Goal: Information Seeking & Learning: Learn about a topic

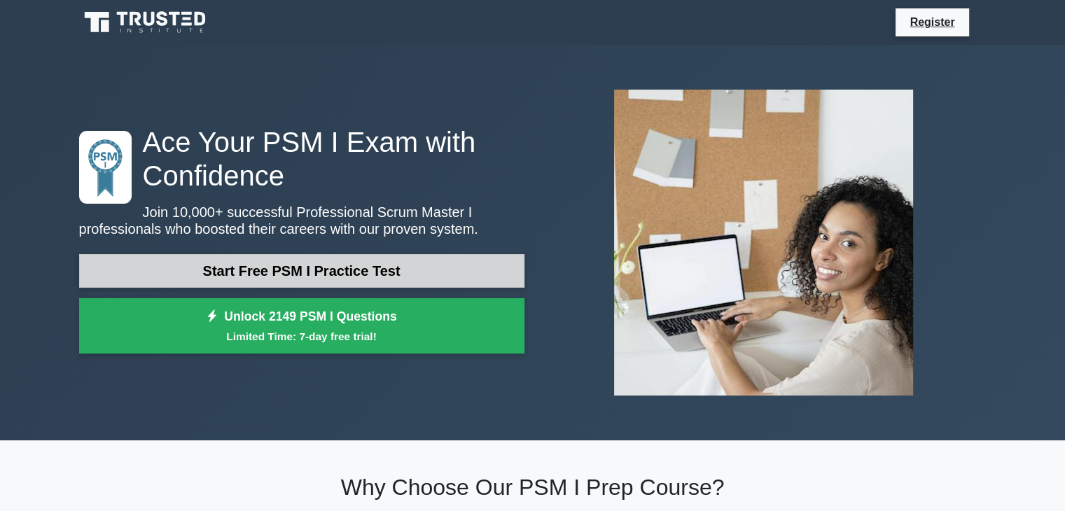
click at [417, 270] on link "Start Free PSM I Practice Test" at bounding box center [301, 271] width 445 height 34
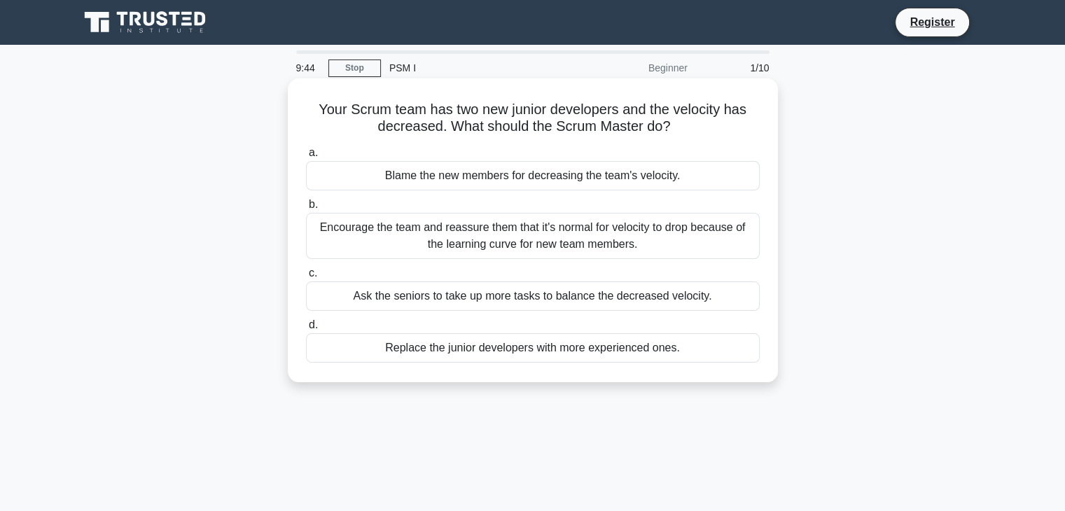
click at [431, 233] on div "Encourage the team and reassure them that it's normal for velocity to drop beca…" at bounding box center [533, 236] width 454 height 46
click at [306, 209] on input "b. Encourage the team and reassure them that it's normal for velocity to drop b…" at bounding box center [306, 204] width 0 height 9
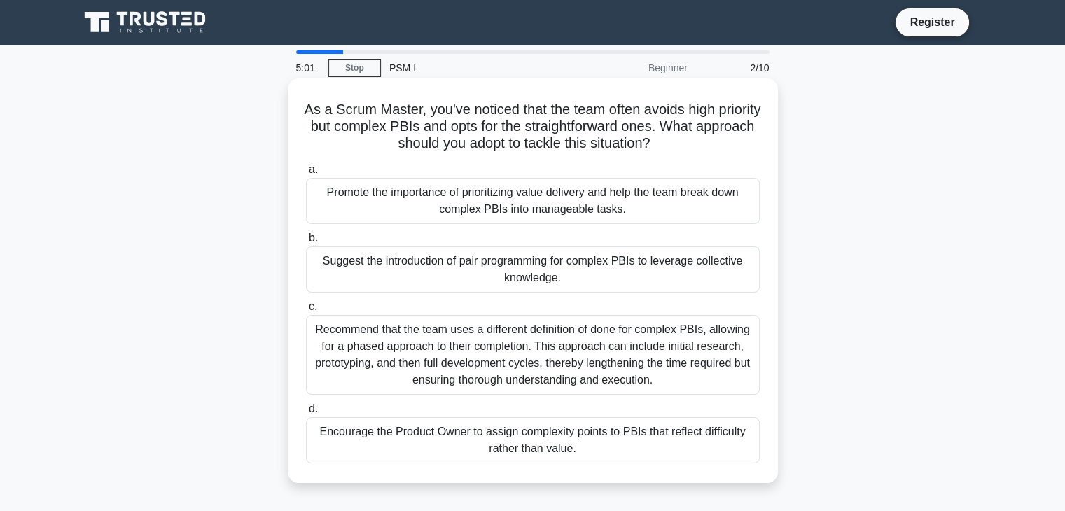
click at [513, 202] on div "Promote the importance of prioritizing value delivery and help the team break d…" at bounding box center [533, 201] width 454 height 46
click at [306, 174] on input "a. Promote the importance of prioritizing value delivery and help the team brea…" at bounding box center [306, 169] width 0 height 9
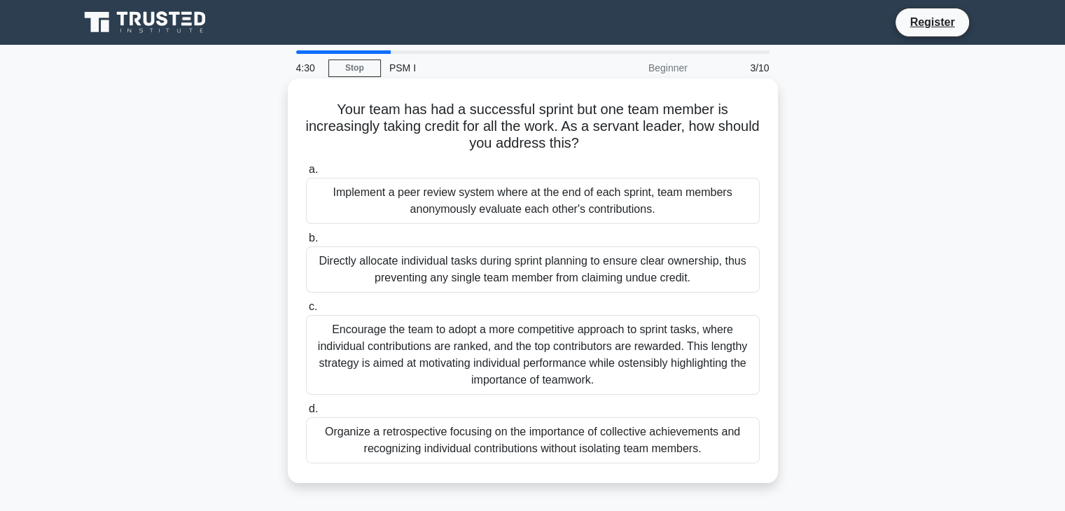
click at [455, 455] on div "Organize a retrospective focusing on the importance of collective achievements …" at bounding box center [533, 440] width 454 height 46
click at [306, 414] on input "d. Organize a retrospective focusing on the importance of collective achievemen…" at bounding box center [306, 409] width 0 height 9
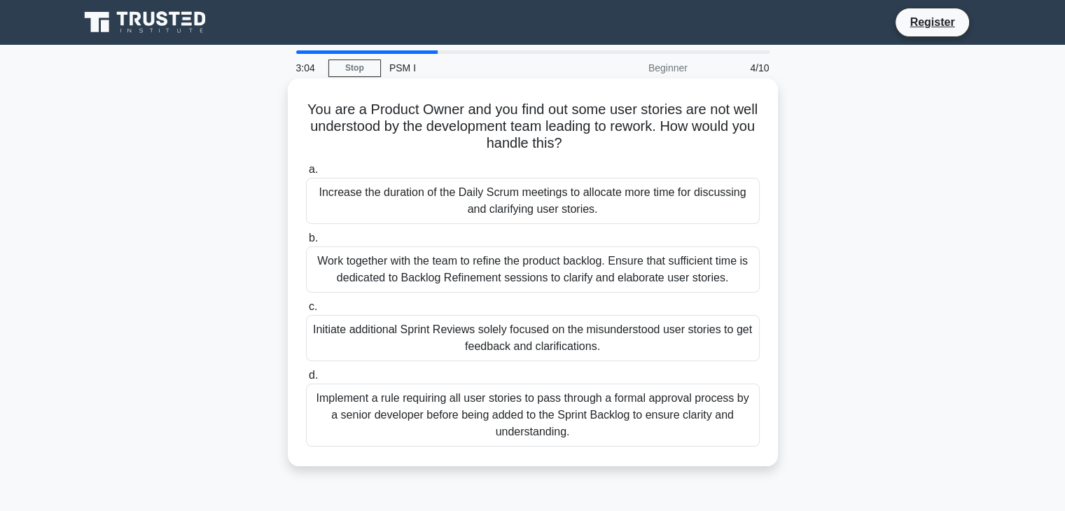
click at [482, 284] on div "Work together with the team to refine the product backlog. Ensure that sufficie…" at bounding box center [533, 270] width 454 height 46
click at [306, 243] on input "b. Work together with the team to refine the product backlog. Ensure that suffi…" at bounding box center [306, 238] width 0 height 9
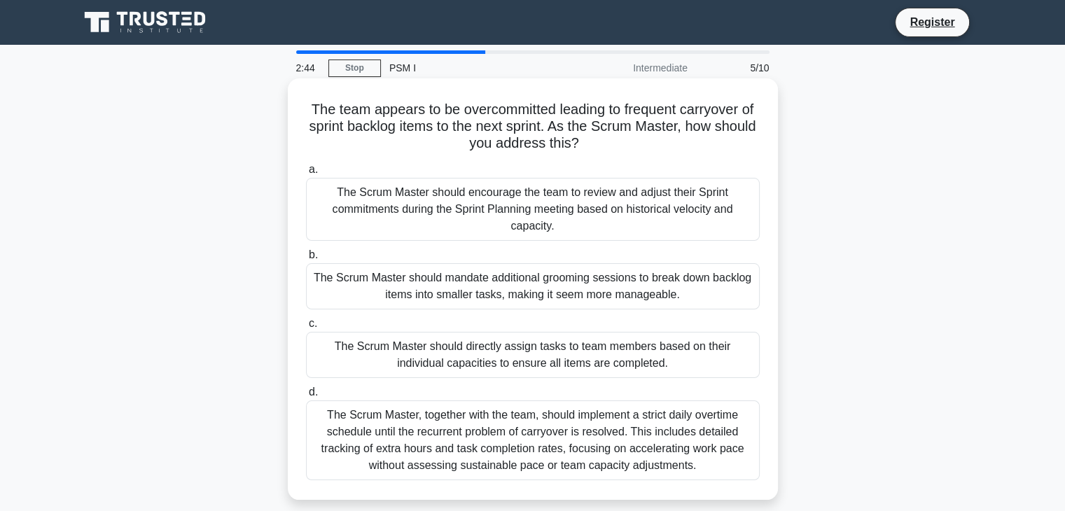
click at [491, 185] on div "The Scrum Master should encourage the team to review and adjust their Sprint co…" at bounding box center [533, 209] width 454 height 63
click at [306, 174] on input "a. The Scrum Master should encourage the team to review and adjust their Sprint…" at bounding box center [306, 169] width 0 height 9
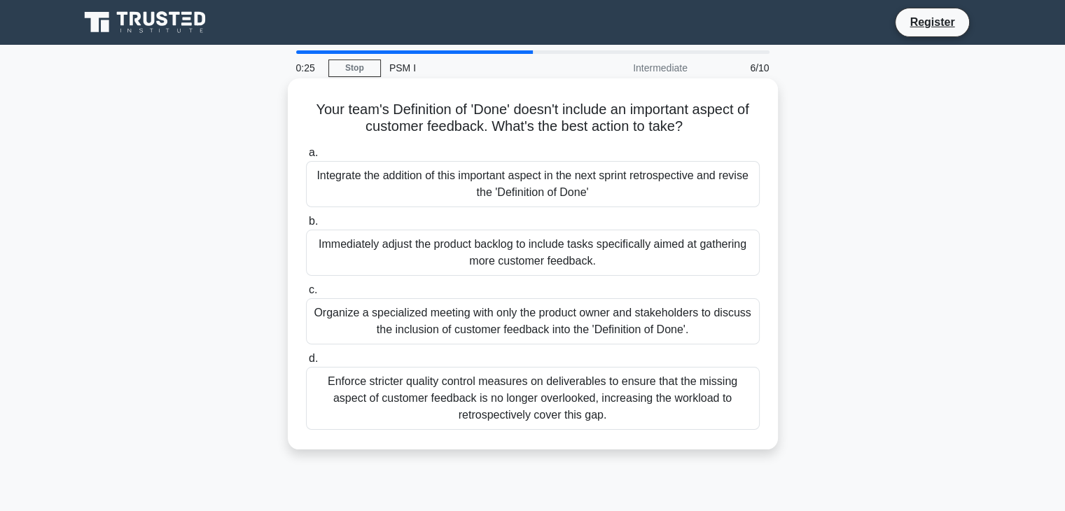
click at [507, 187] on div "Integrate the addition of this important aspect in the next sprint retrospectiv…" at bounding box center [533, 184] width 454 height 46
click at [306, 158] on input "a. Integrate the addition of this important aspect in the next sprint retrospec…" at bounding box center [306, 152] width 0 height 9
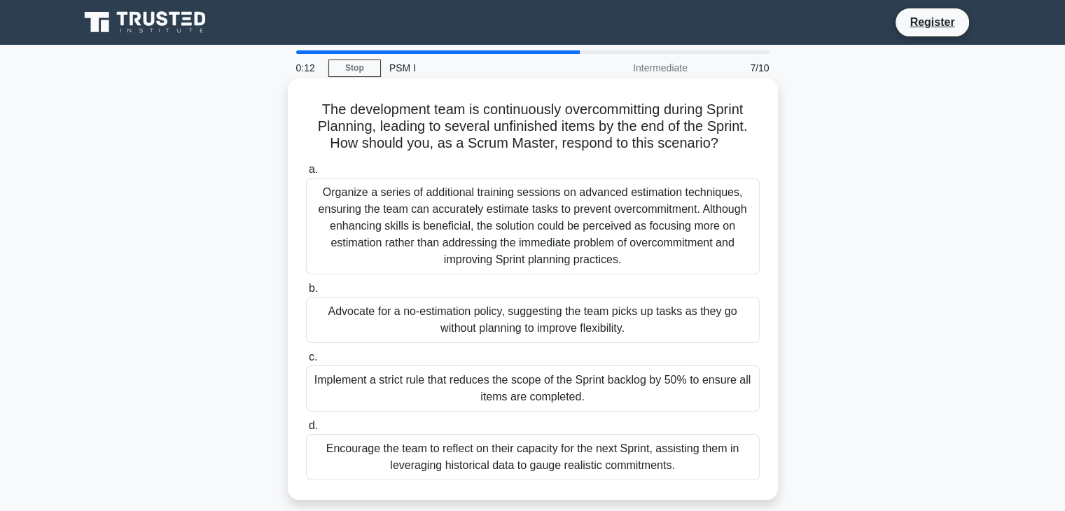
click at [539, 458] on div "Encourage the team to reflect on their capacity for the next Sprint, assisting …" at bounding box center [533, 457] width 454 height 46
click at [306, 431] on input "d. Encourage the team to reflect on their capacity for the next Sprint, assisti…" at bounding box center [306, 426] width 0 height 9
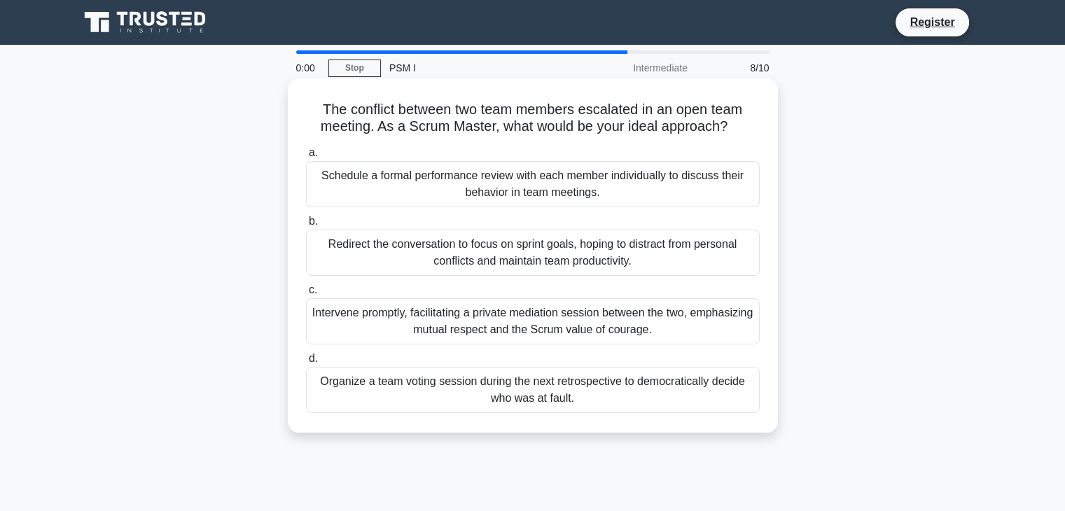
click at [528, 328] on div "Intervene promptly, facilitating a private mediation session between the two, e…" at bounding box center [533, 321] width 454 height 46
click at [306, 295] on input "c. Intervene promptly, facilitating a private mediation session between the two…" at bounding box center [306, 290] width 0 height 9
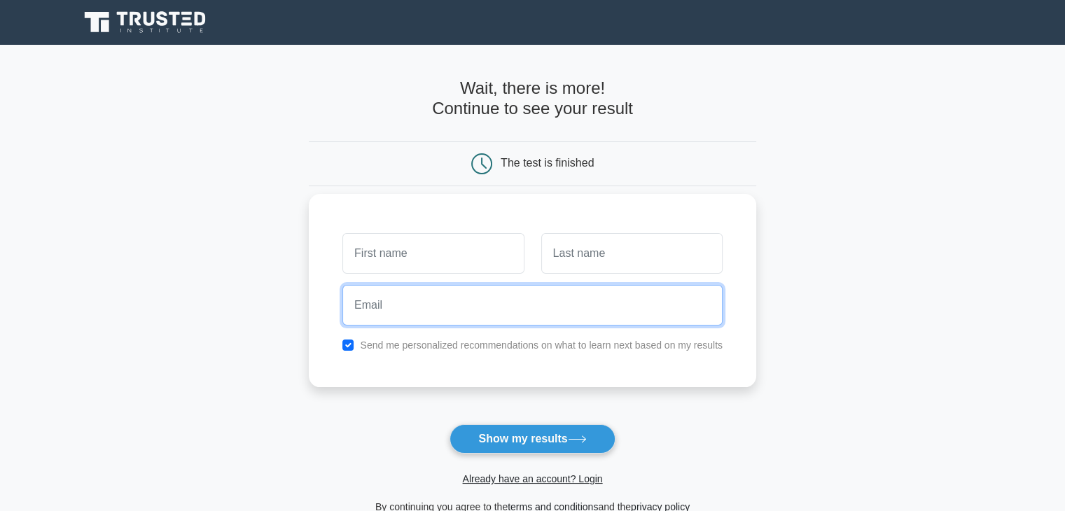
click at [452, 285] on input "email" at bounding box center [532, 305] width 380 height 41
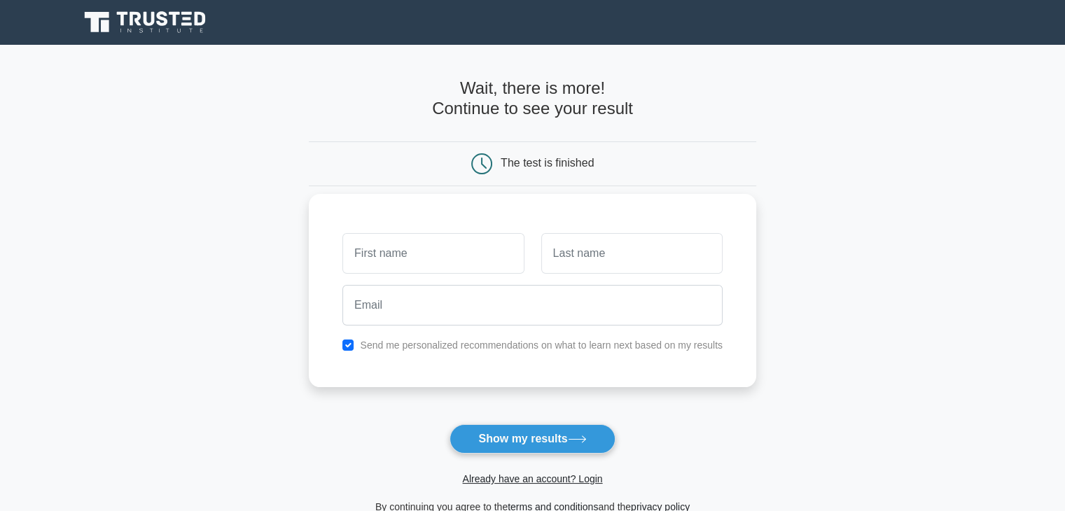
click at [359, 328] on div at bounding box center [532, 305] width 397 height 52
click at [356, 340] on div "Send me personalized recommendations on what to learn next based on my results" at bounding box center [532, 345] width 397 height 17
click at [349, 347] on input "checkbox" at bounding box center [347, 345] width 11 height 11
checkbox input "false"
click at [396, 244] on input "text" at bounding box center [432, 253] width 181 height 41
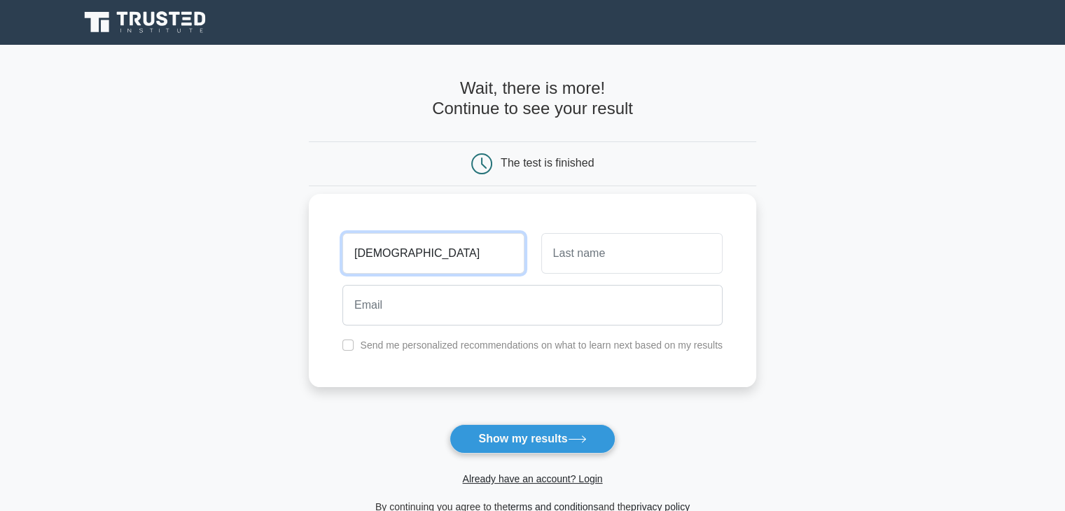
type input "Vishnupriya"
click at [567, 264] on input "text" at bounding box center [631, 253] width 181 height 41
type input "O"
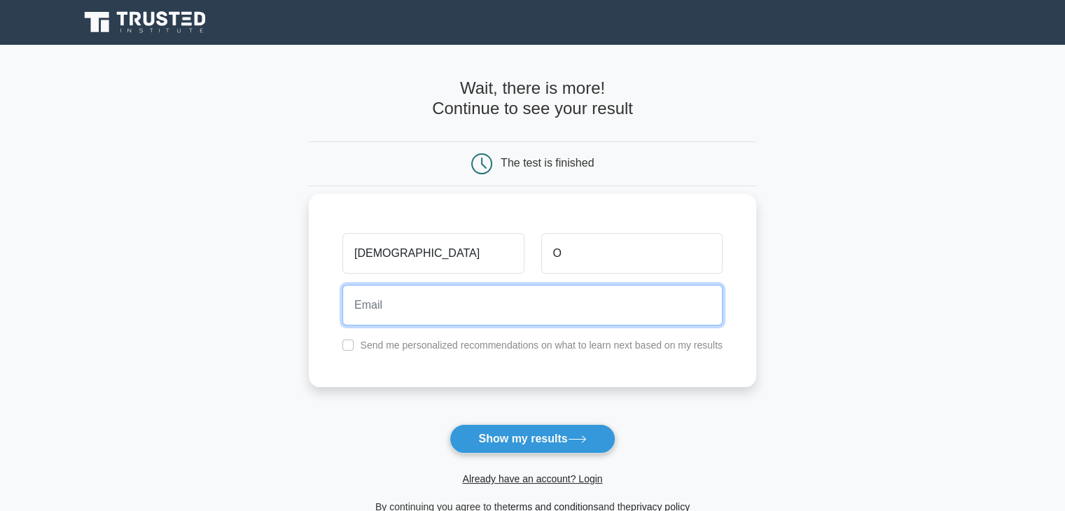
click at [451, 298] on input "email" at bounding box center [532, 305] width 380 height 41
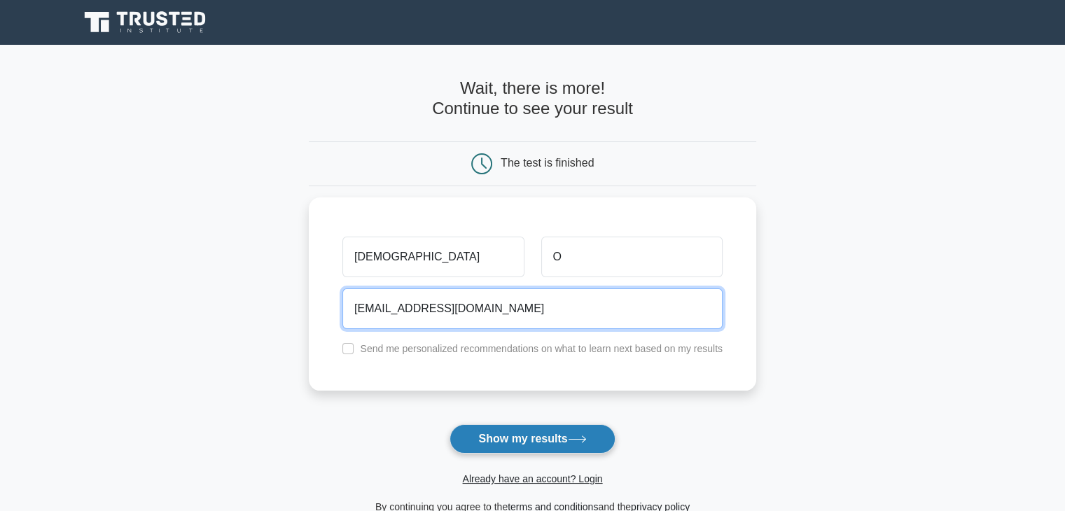
type input "vishnupriya19499@gmail.com"
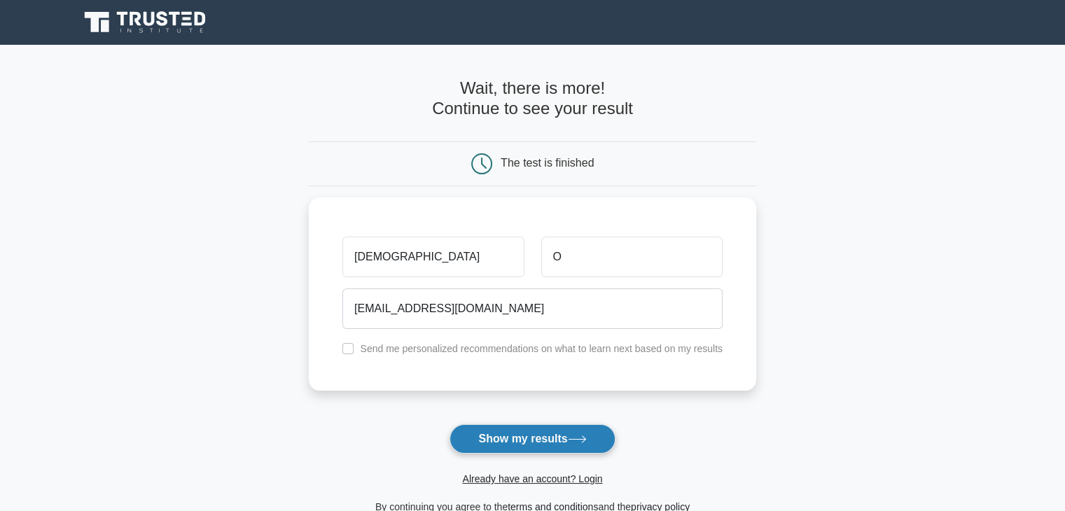
click at [542, 448] on button "Show my results" at bounding box center [532, 438] width 165 height 29
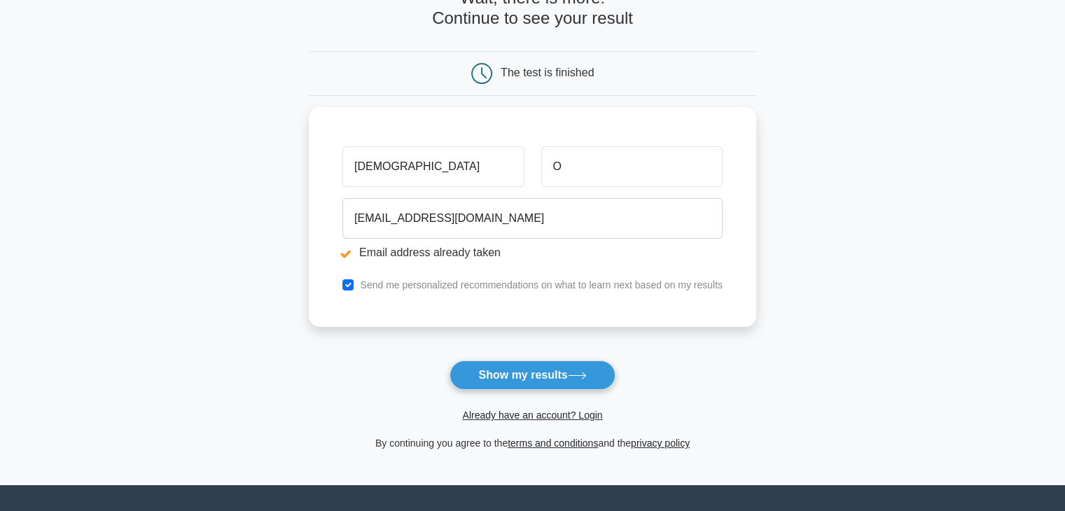
scroll to position [143, 0]
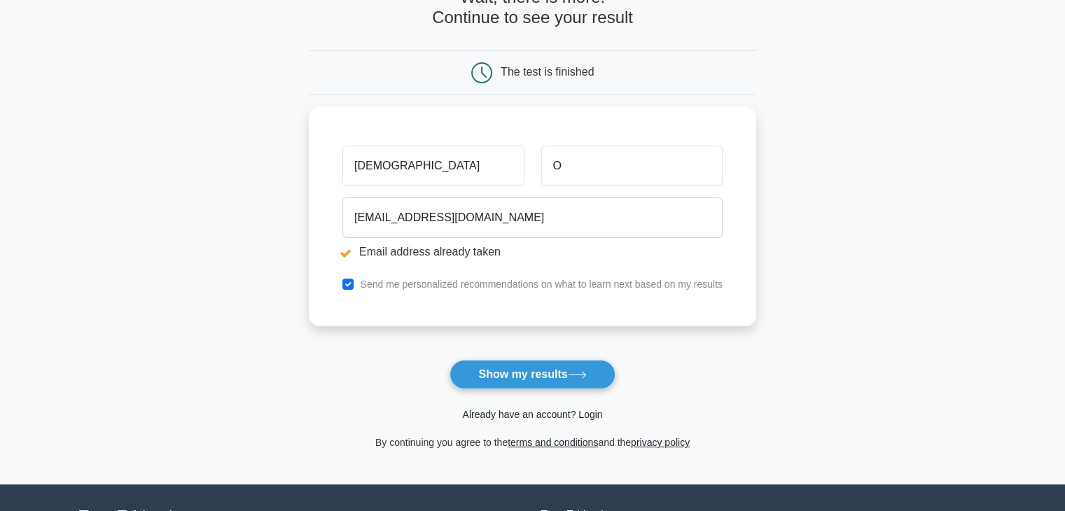
click at [557, 415] on link "Already have an account? Login" at bounding box center [532, 414] width 140 height 11
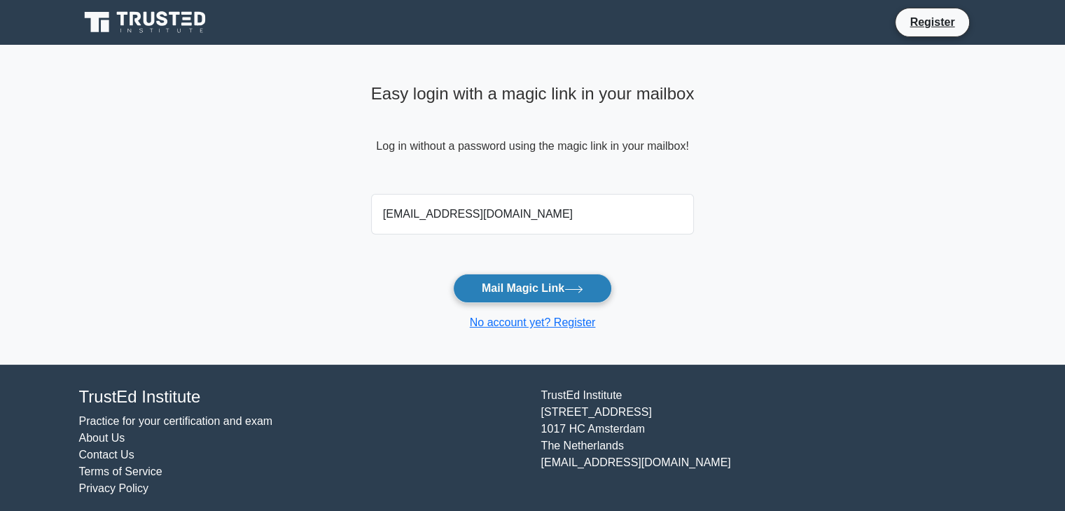
type input "[EMAIL_ADDRESS][DOMAIN_NAME]"
click at [524, 291] on button "Mail Magic Link" at bounding box center [532, 288] width 159 height 29
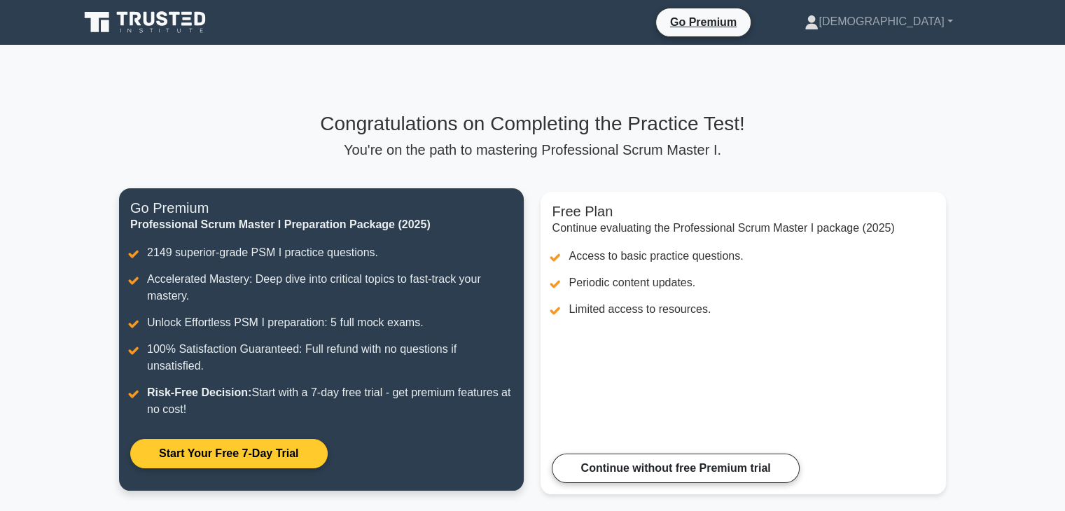
scroll to position [67, 0]
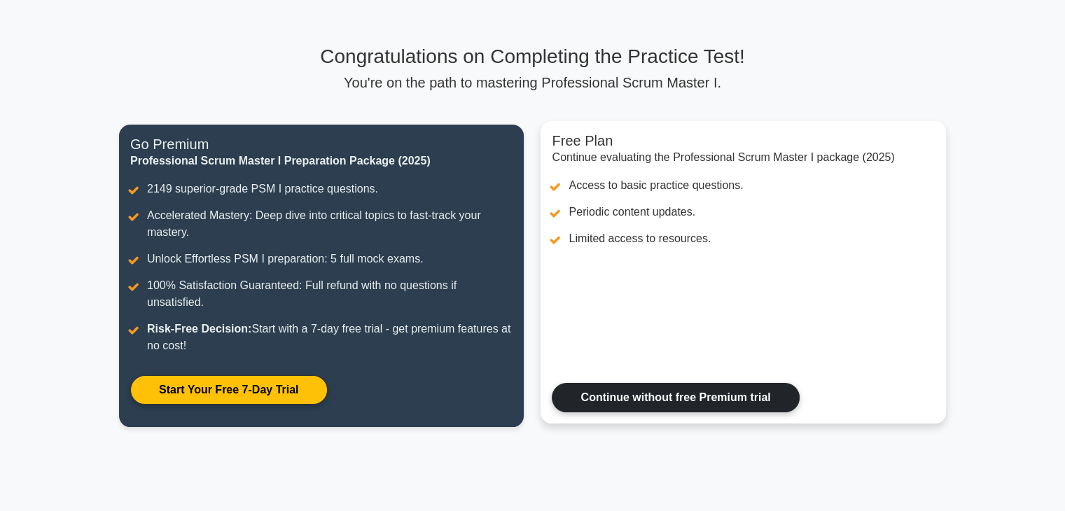
click at [651, 387] on link "Continue without free Premium trial" at bounding box center [675, 397] width 247 height 29
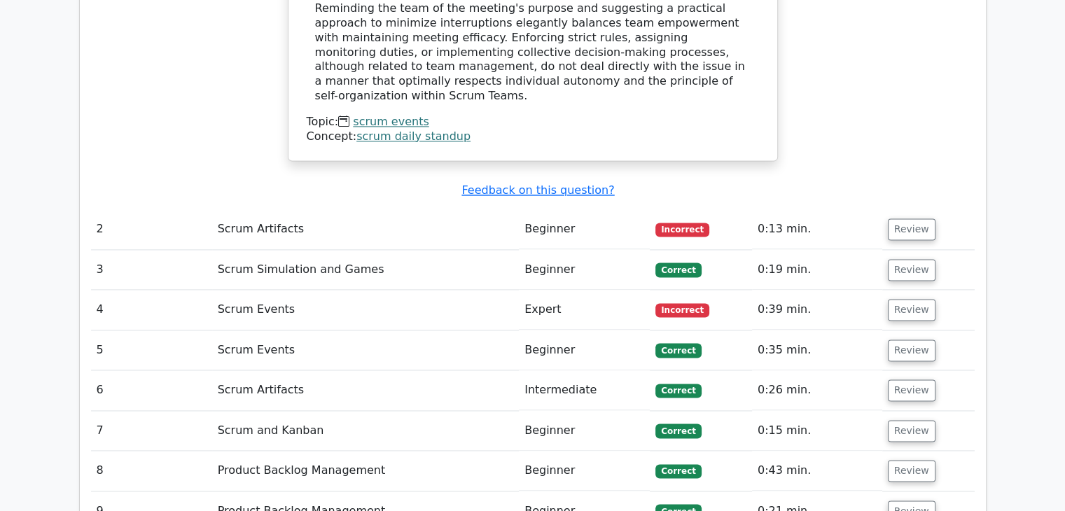
scroll to position [1964, 0]
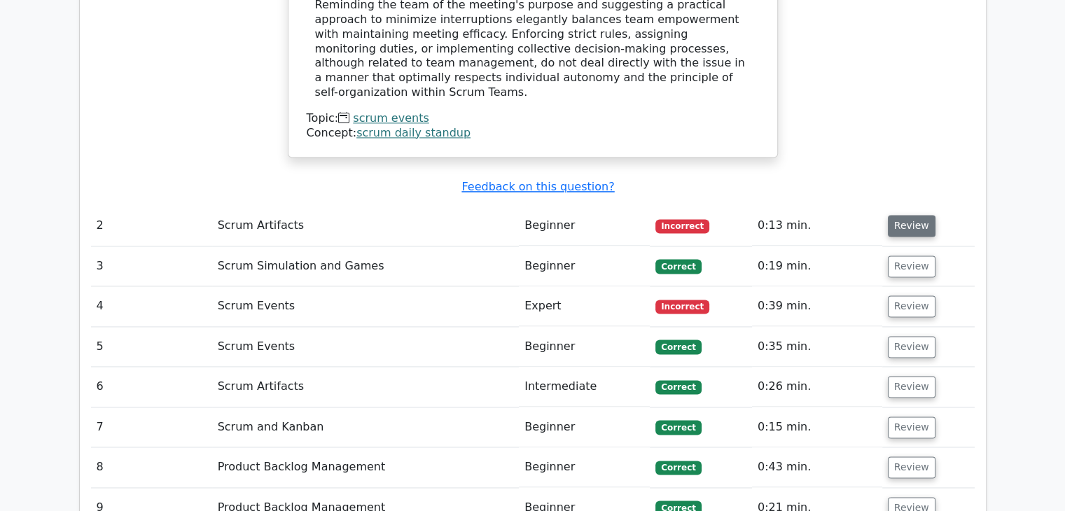
click at [894, 215] on button "Review" at bounding box center [912, 226] width 48 height 22
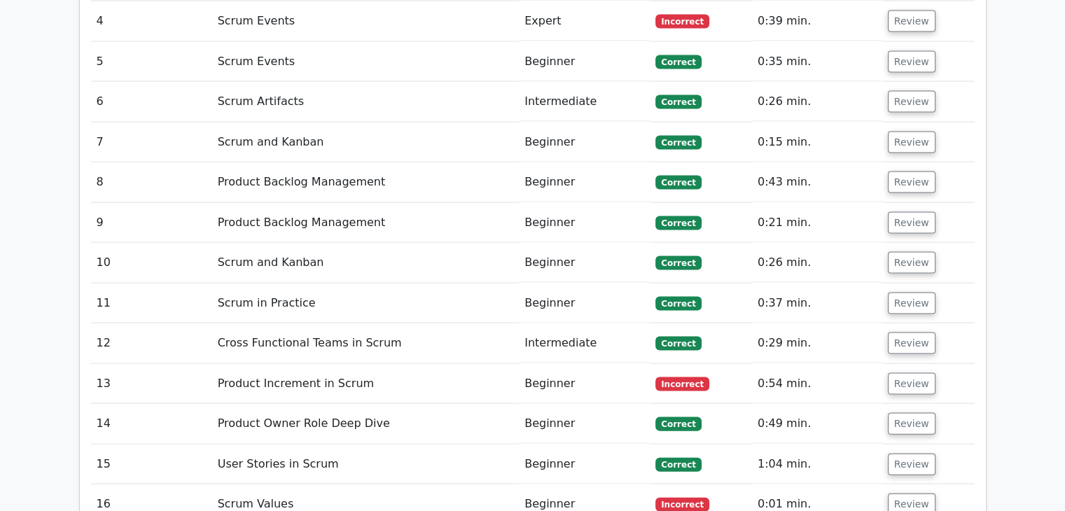
scroll to position [2908, 0]
click at [907, 373] on button "Review" at bounding box center [912, 384] width 48 height 22
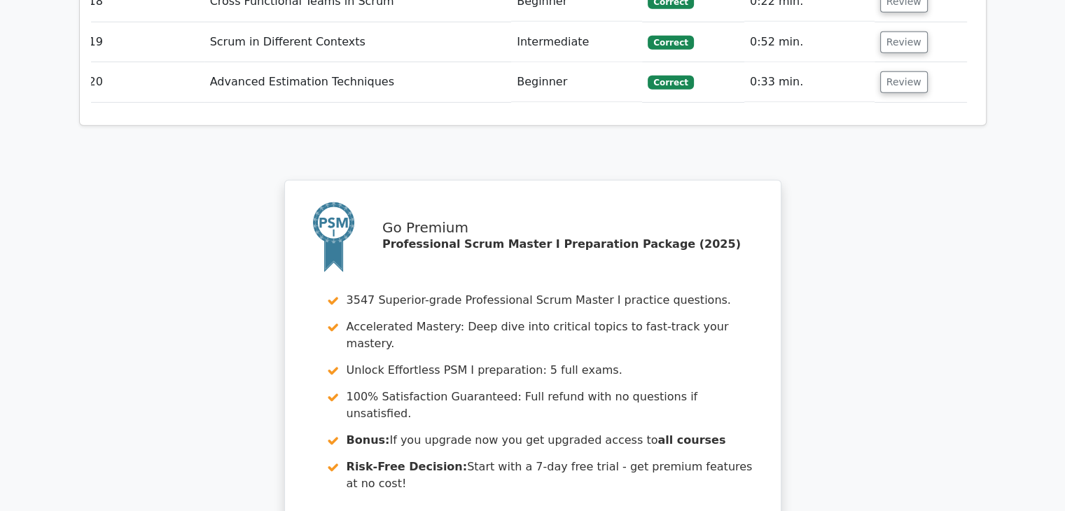
scroll to position [4166, 0]
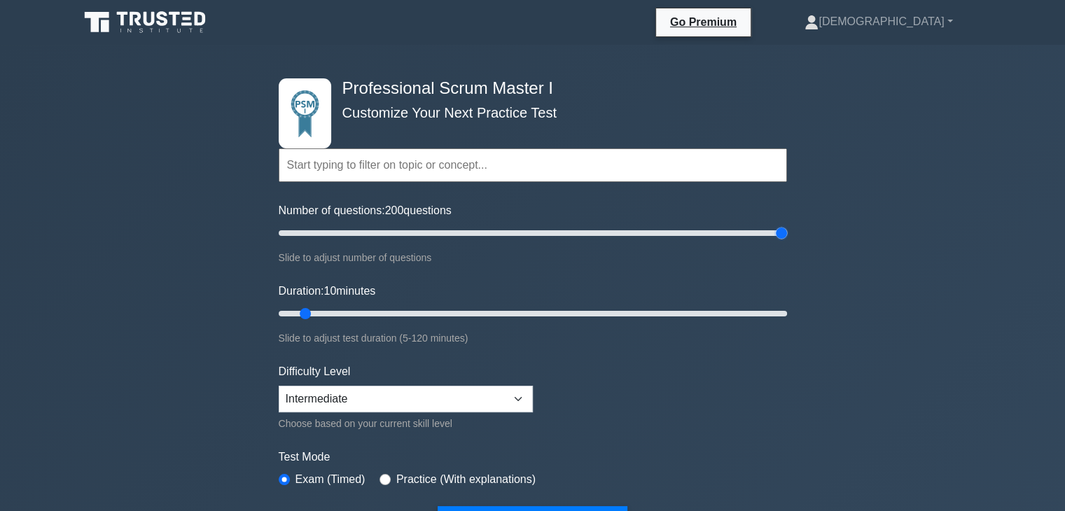
drag, startPoint x: 298, startPoint y: 230, endPoint x: 861, endPoint y: 216, distance: 563.3
click at [787, 225] on input "Number of questions: 200 questions" at bounding box center [533, 233] width 508 height 17
click at [310, 231] on input "Number of questions: 15 questions" at bounding box center [533, 233] width 508 height 17
type input "15"
click at [310, 235] on input "Number of questions: 15 questions" at bounding box center [533, 233] width 508 height 17
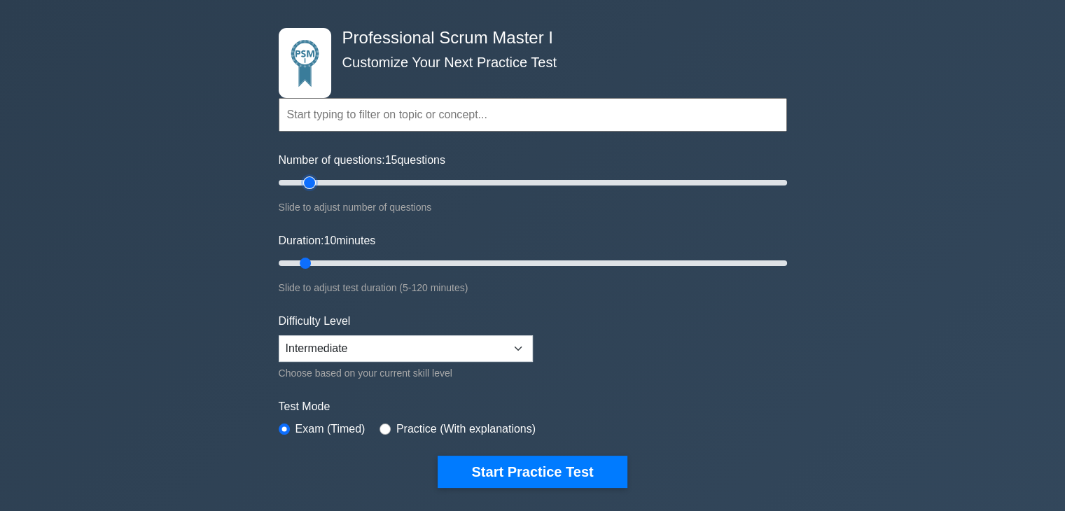
scroll to position [52, 0]
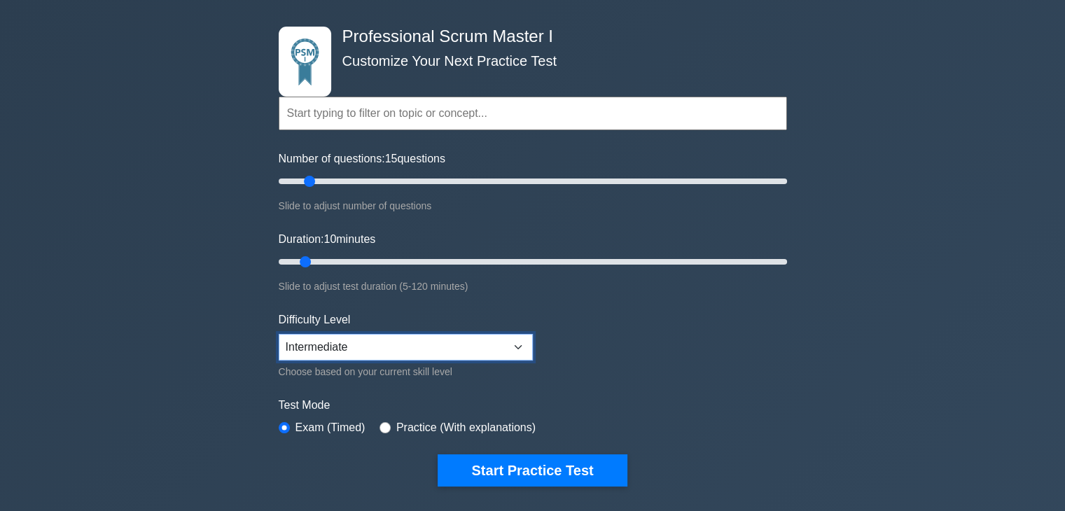
click at [383, 345] on select "Beginner Intermediate Expert" at bounding box center [406, 347] width 254 height 27
click at [674, 342] on form "Topics Scrum Framework Fundamentals Scrum Artifacts Scrum Events Scrum Roles Sc…" at bounding box center [533, 264] width 508 height 443
click at [387, 354] on select "Beginner Intermediate Expert" at bounding box center [406, 347] width 254 height 27
click at [279, 334] on select "Beginner Intermediate Expert" at bounding box center [406, 347] width 254 height 27
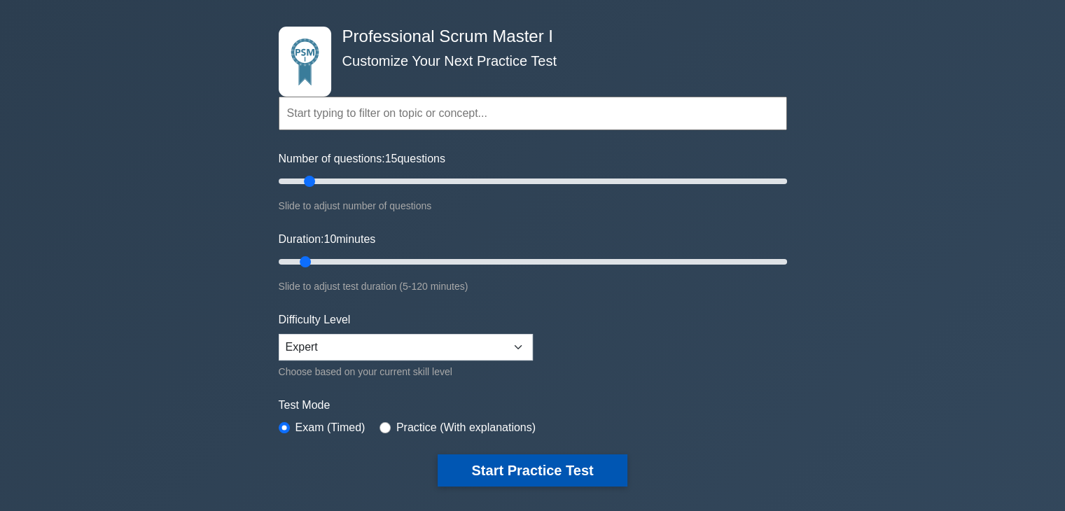
click at [500, 466] on button "Start Practice Test" at bounding box center [532, 471] width 189 height 32
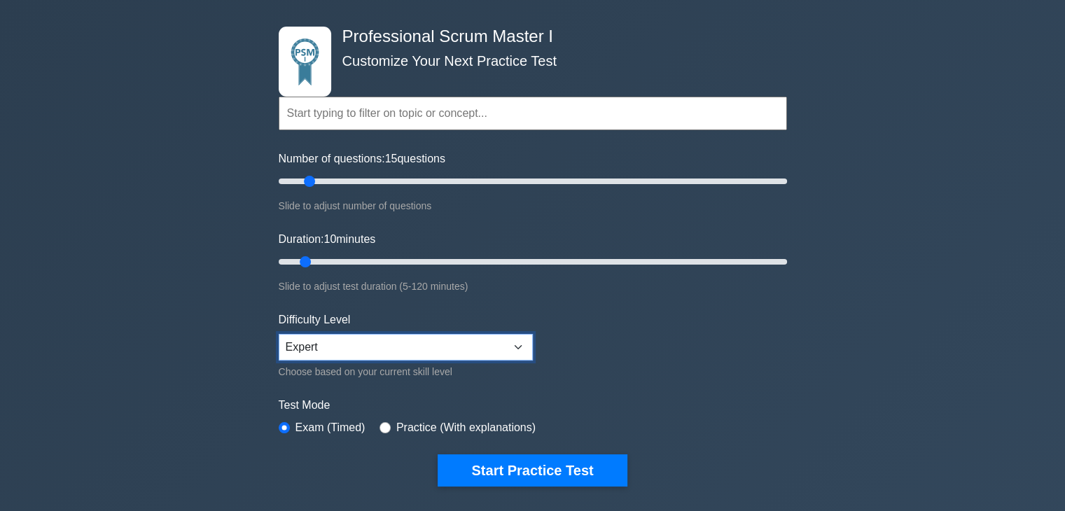
click at [408, 334] on select "Beginner Intermediate Expert" at bounding box center [406, 347] width 254 height 27
select select "beginner"
click at [279, 334] on select "Beginner Intermediate Expert" at bounding box center [406, 347] width 254 height 27
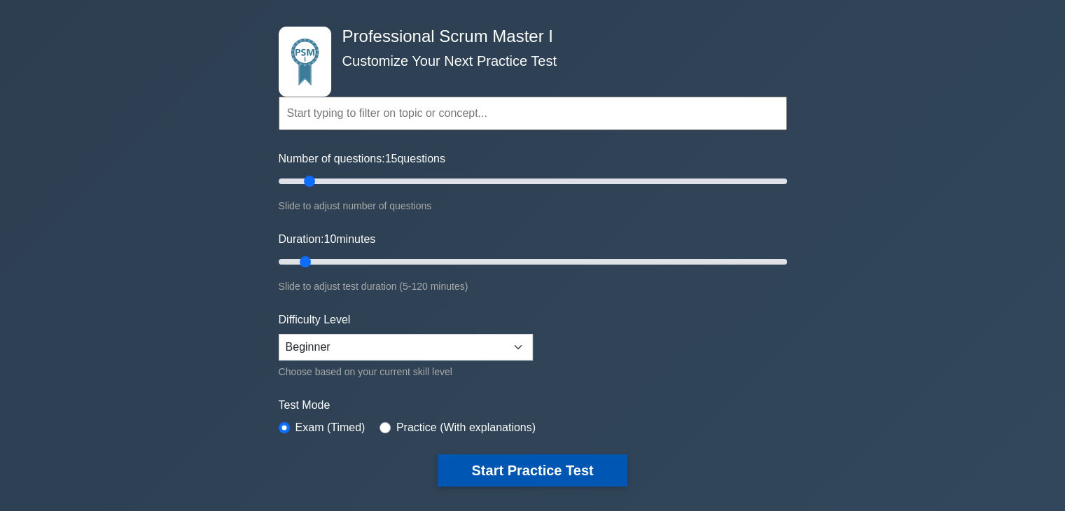
click at [504, 478] on button "Start Practice Test" at bounding box center [532, 471] width 189 height 32
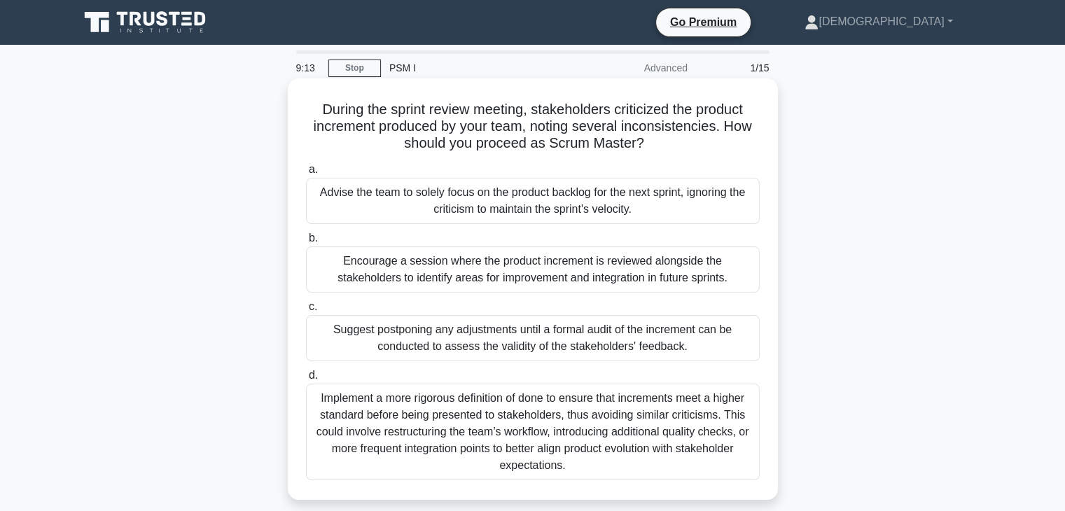
click at [588, 452] on div "Implement a more rigorous definition of done to ensure that increments meet a h…" at bounding box center [533, 432] width 454 height 97
click at [306, 380] on input "d. Implement a more rigorous definition of done to ensure that increments meet …" at bounding box center [306, 375] width 0 height 9
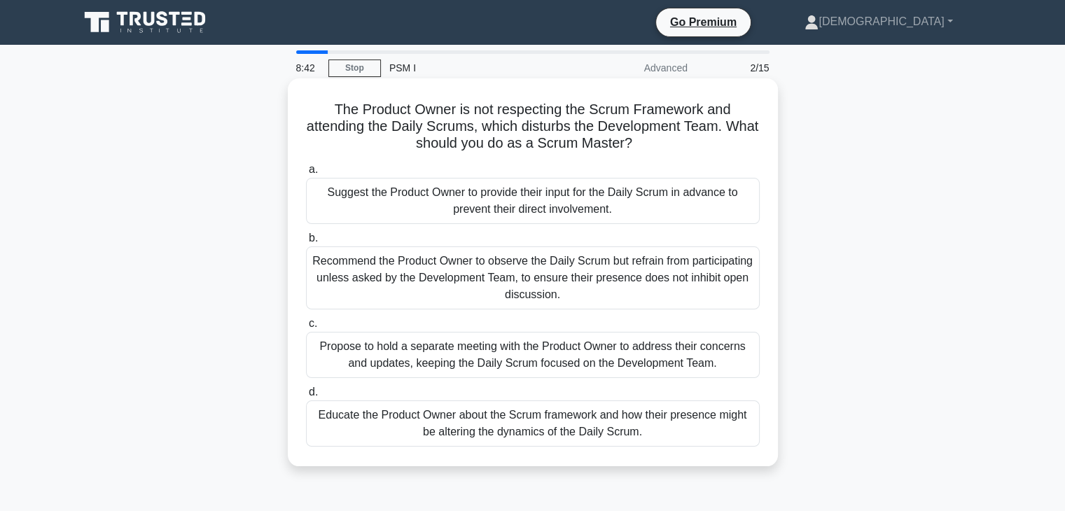
click at [437, 445] on div "Educate the Product Owner about the Scrum framework and how their presence migh…" at bounding box center [533, 424] width 454 height 46
click at [306, 397] on input "d. Educate the Product Owner about the Scrum framework and how their presence m…" at bounding box center [306, 392] width 0 height 9
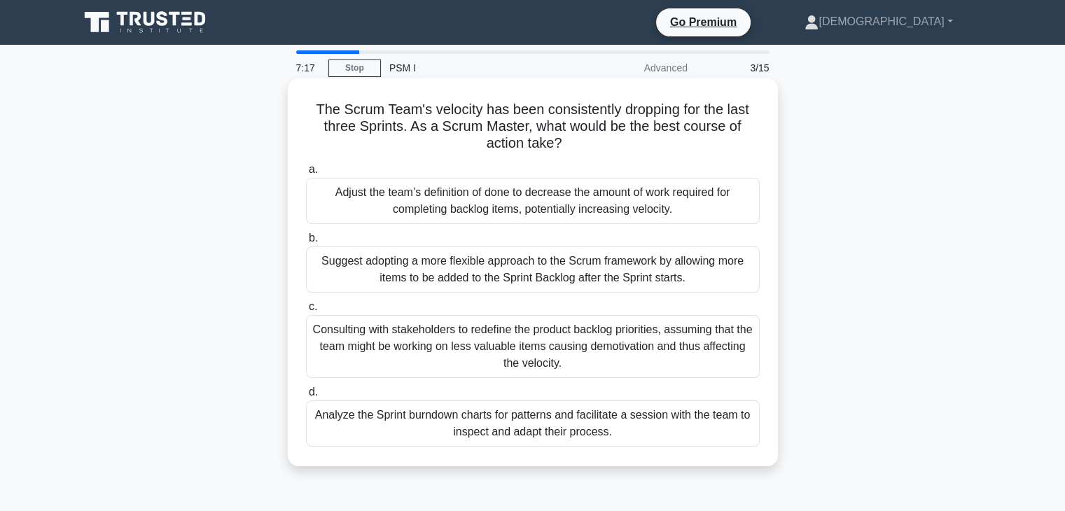
click at [450, 438] on div "Analyze the Sprint burndown charts for patterns and facilitate a session with t…" at bounding box center [533, 424] width 454 height 46
click at [306, 397] on input "d. Analyze the Sprint burndown charts for patterns and facilitate a session wit…" at bounding box center [306, 392] width 0 height 9
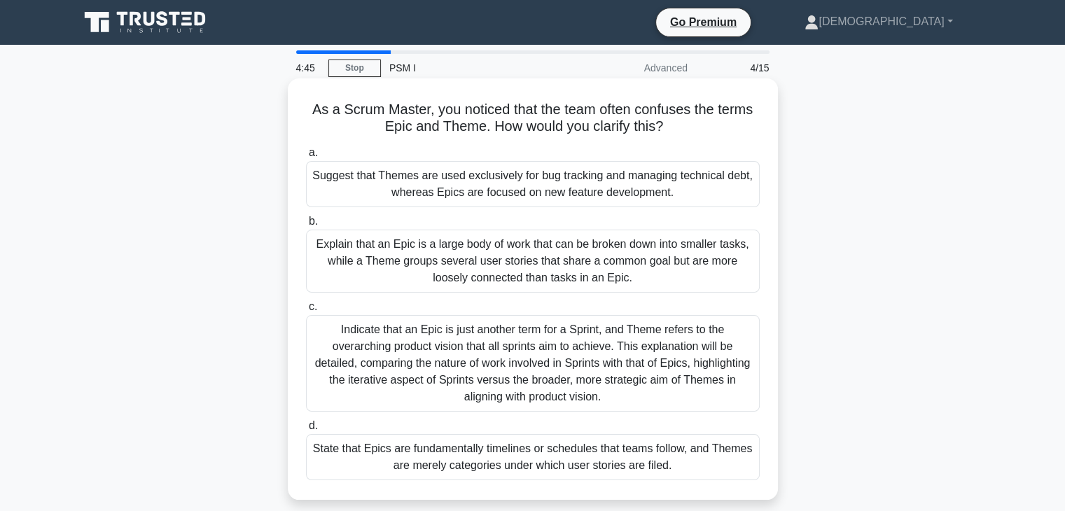
drag, startPoint x: 310, startPoint y: 109, endPoint x: 686, endPoint y: 463, distance: 516.2
click at [686, 463] on div "As a Scrum Master, you noticed that the team often confuses the terms Epic and …" at bounding box center [532, 289] width 479 height 410
copy div "As a Scrum Master, you noticed that the team often confuses the terms Epic and …"
click at [353, 236] on div "Explain that an Epic is a large body of work that can be broken down into small…" at bounding box center [533, 261] width 454 height 63
click at [306, 226] on input "b. Explain that an Epic is a large body of work that can be broken down into sm…" at bounding box center [306, 221] width 0 height 9
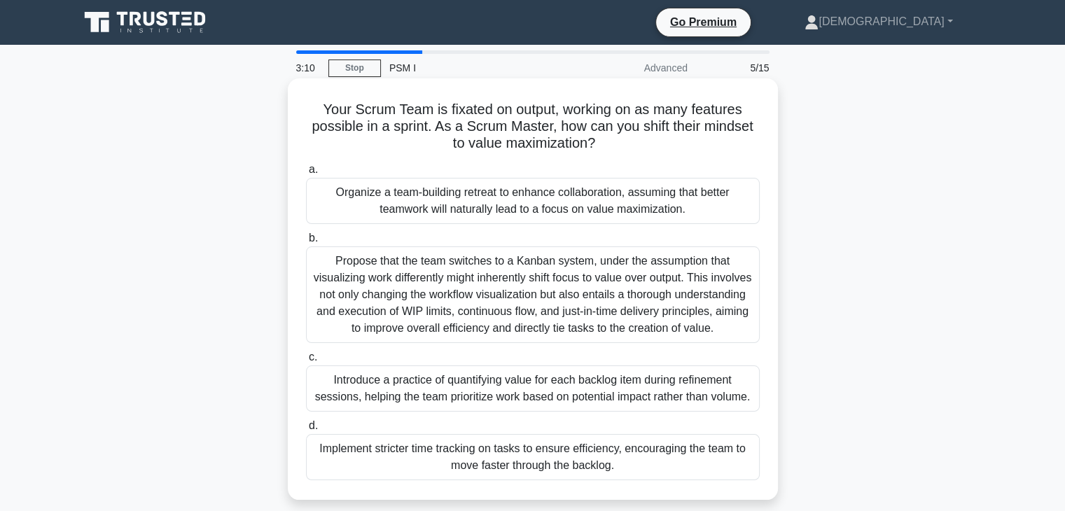
click at [314, 82] on div "Your Scrum Team is fixated on output, working on as many features possible in a…" at bounding box center [533, 289] width 490 height 422
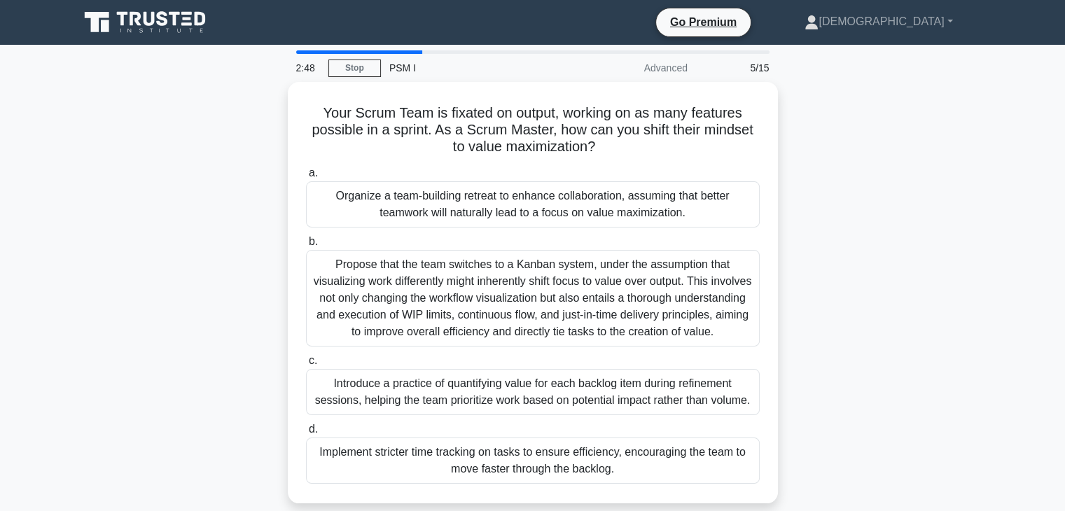
click at [653, 66] on div "Advanced" at bounding box center [635, 68] width 123 height 28
click at [765, 67] on div "5/15" at bounding box center [737, 68] width 82 height 28
click at [914, 28] on link "[DEMOGRAPHIC_DATA]" at bounding box center [878, 22] width 215 height 28
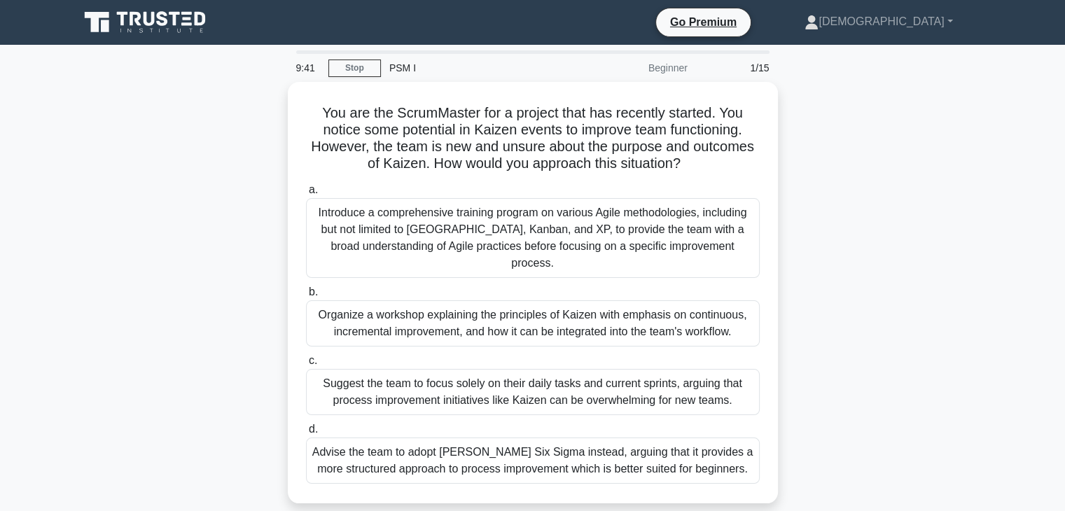
click at [504, 478] on div "You are the ScrumMaster for a project that has recently started. You notice som…" at bounding box center [533, 293] width 490 height 422
